Goal: Obtain resource: Download file/media

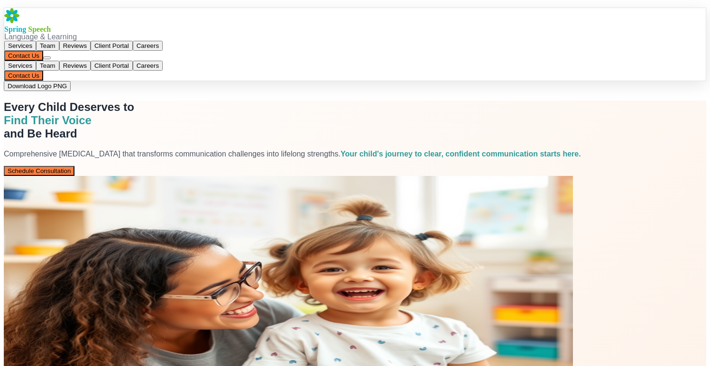
drag, startPoint x: 210, startPoint y: 47, endPoint x: 216, endPoint y: 28, distance: 19.8
click at [210, 101] on div "Every Child Deserves to Find Their Voice and Be Heard Comprehensive speech ther…" at bounding box center [355, 282] width 703 height 362
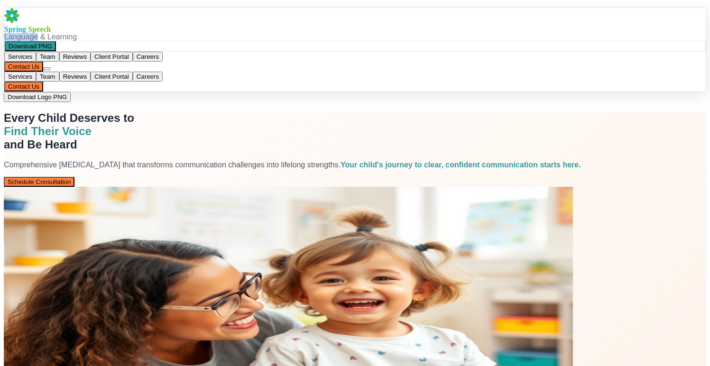
click at [218, 33] on div "Language & Learning" at bounding box center [355, 37] width 702 height 9
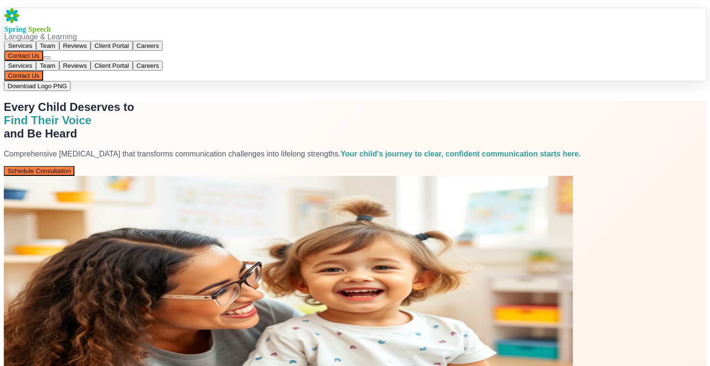
click at [218, 101] on div "Every Child Deserves to Find Their Voice and Be Heard Comprehensive speech ther…" at bounding box center [355, 282] width 703 height 362
click at [223, 33] on div "Language & Learning" at bounding box center [355, 37] width 702 height 9
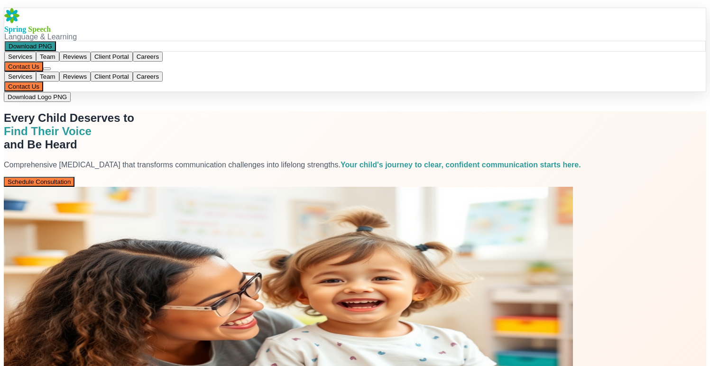
click at [56, 44] on button "Download PNG" at bounding box center [30, 46] width 51 height 10
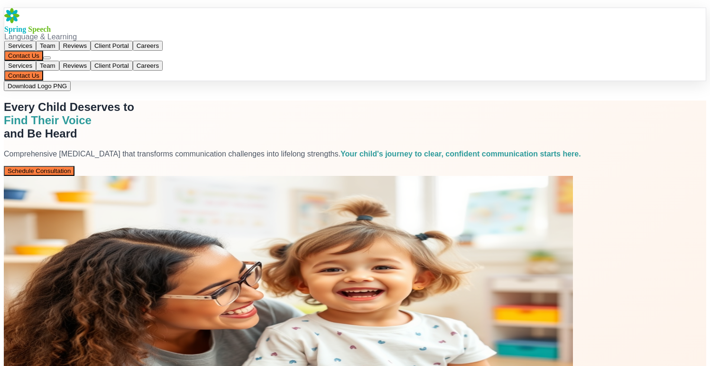
click at [224, 101] on div "Every Child Deserves to Find Their Voice and Be Heard Comprehensive speech ther…" at bounding box center [355, 282] width 703 height 362
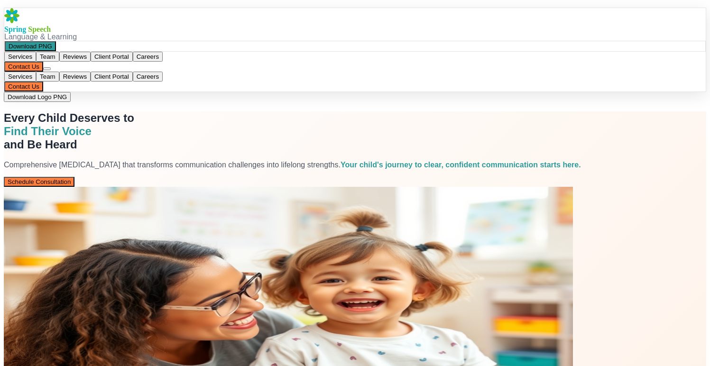
click at [56, 43] on button "Download PNG" at bounding box center [30, 46] width 51 height 10
click at [199, 41] on div "Download PNG" at bounding box center [355, 46] width 702 height 11
click at [56, 45] on button "Download PNG" at bounding box center [30, 46] width 51 height 10
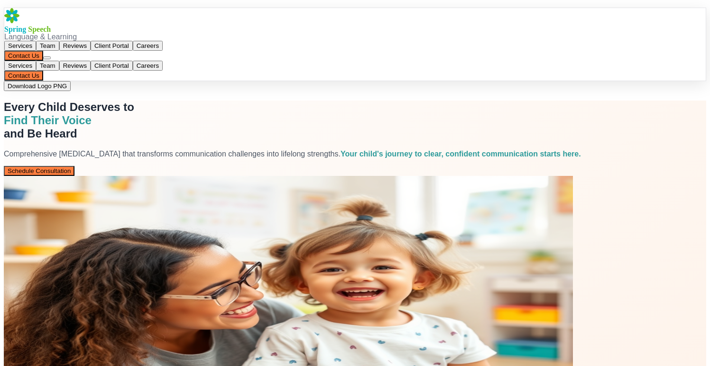
click at [205, 101] on div "Every Child Deserves to Find Their Voice and Be Heard Comprehensive speech ther…" at bounding box center [355, 282] width 703 height 362
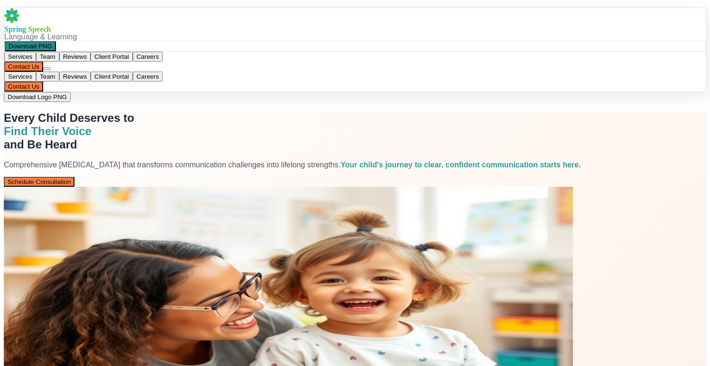
drag, startPoint x: 233, startPoint y: 51, endPoint x: 249, endPoint y: 25, distance: 30.3
click at [56, 51] on button "Download PNG" at bounding box center [30, 46] width 51 height 10
